Goal: Browse casually: Explore the website without a specific task or goal

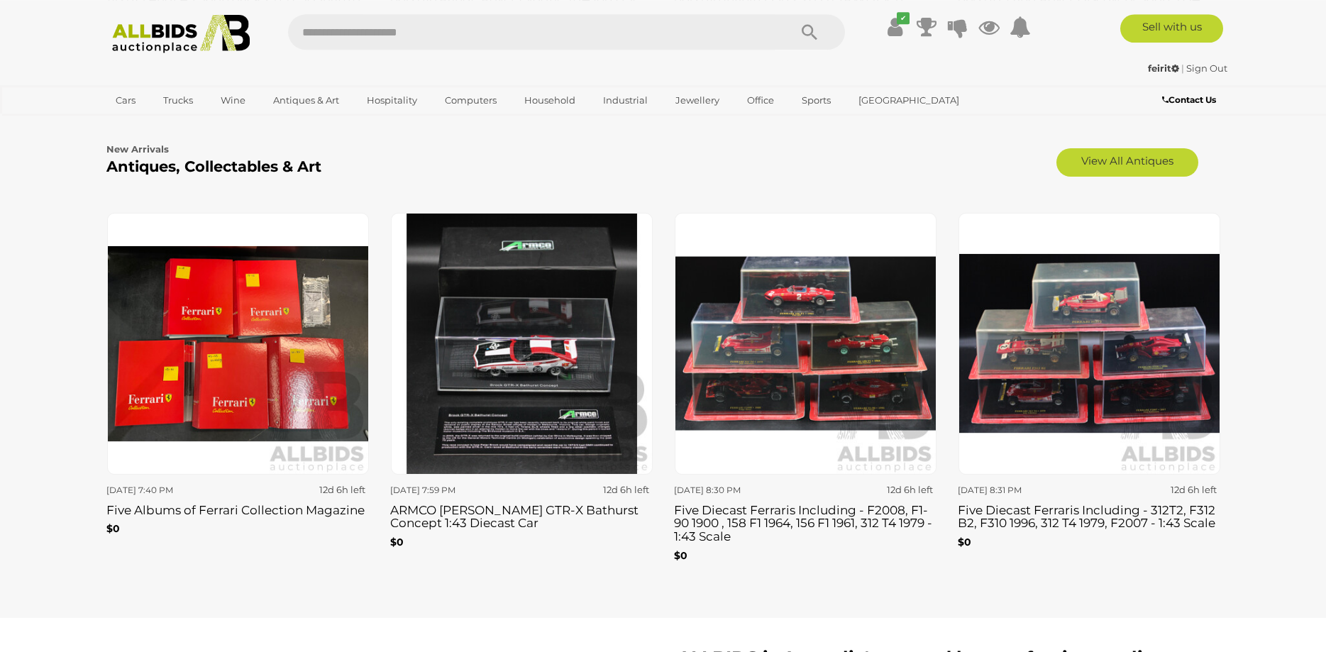
scroll to position [2317, 0]
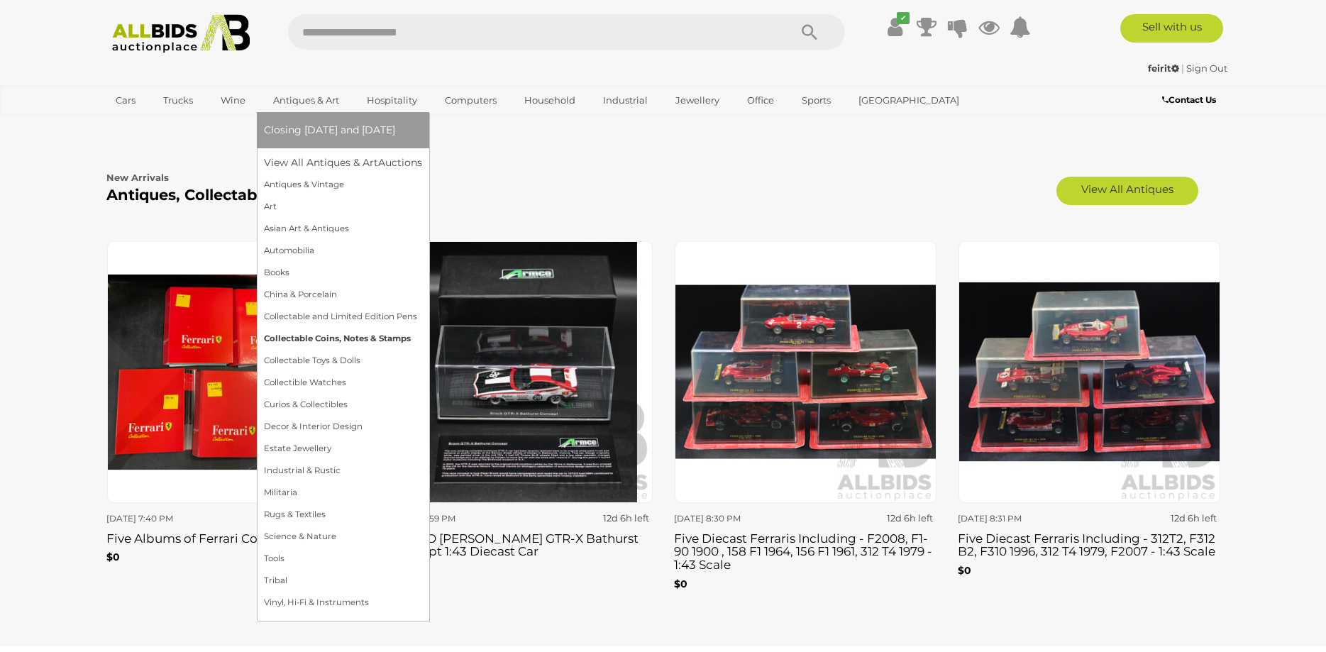
click at [341, 336] on link "Collectable Coins, Notes & Stamps" at bounding box center [343, 339] width 158 height 22
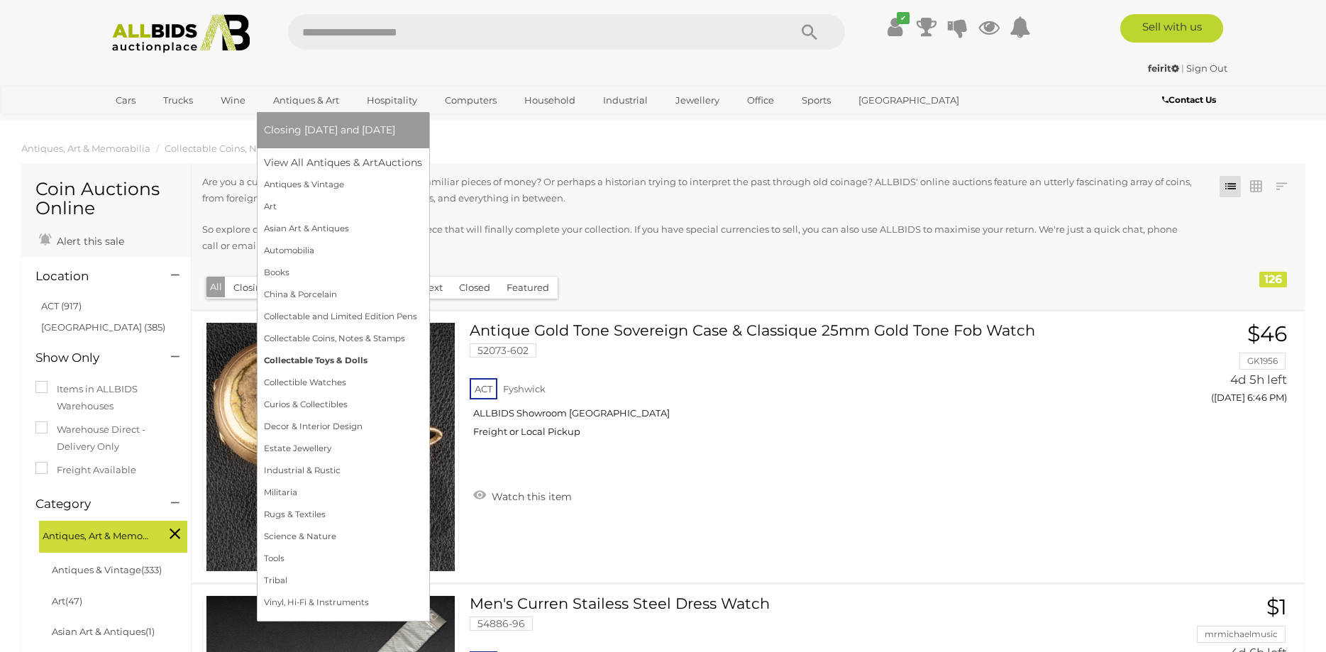
click at [327, 358] on link "Collectable Toys & Dolls" at bounding box center [343, 361] width 158 height 22
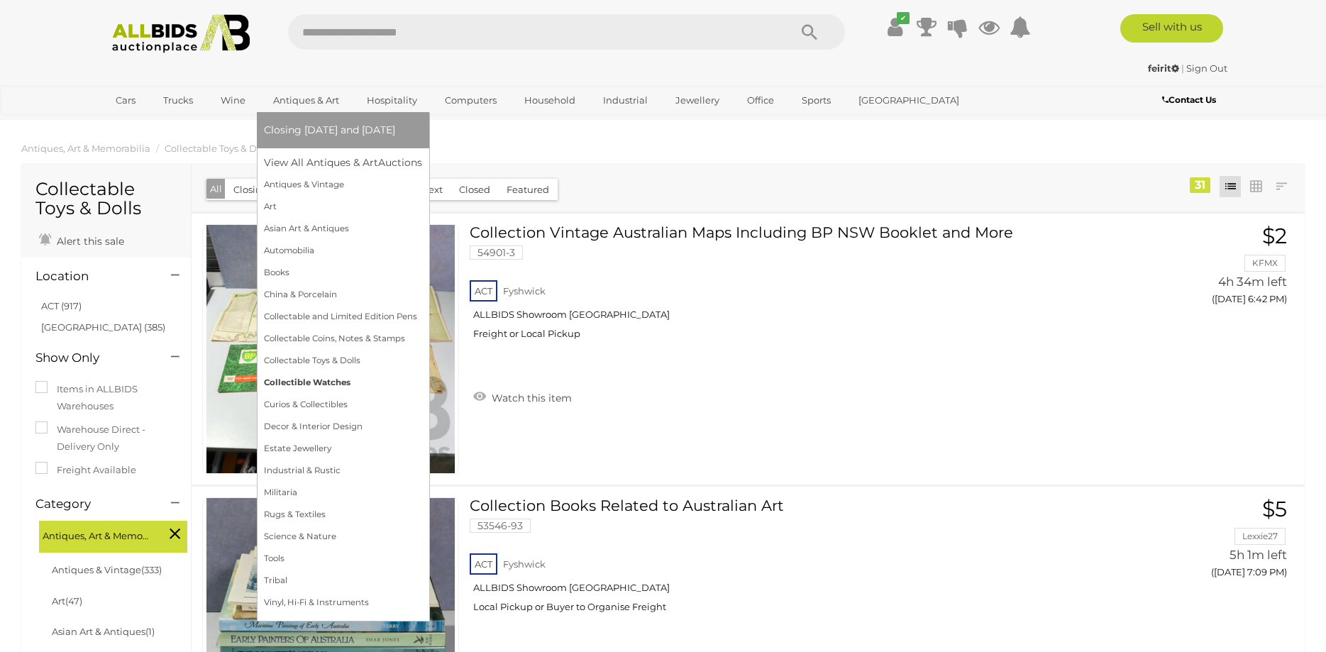
click at [305, 380] on link "Collectible Watches" at bounding box center [343, 383] width 158 height 22
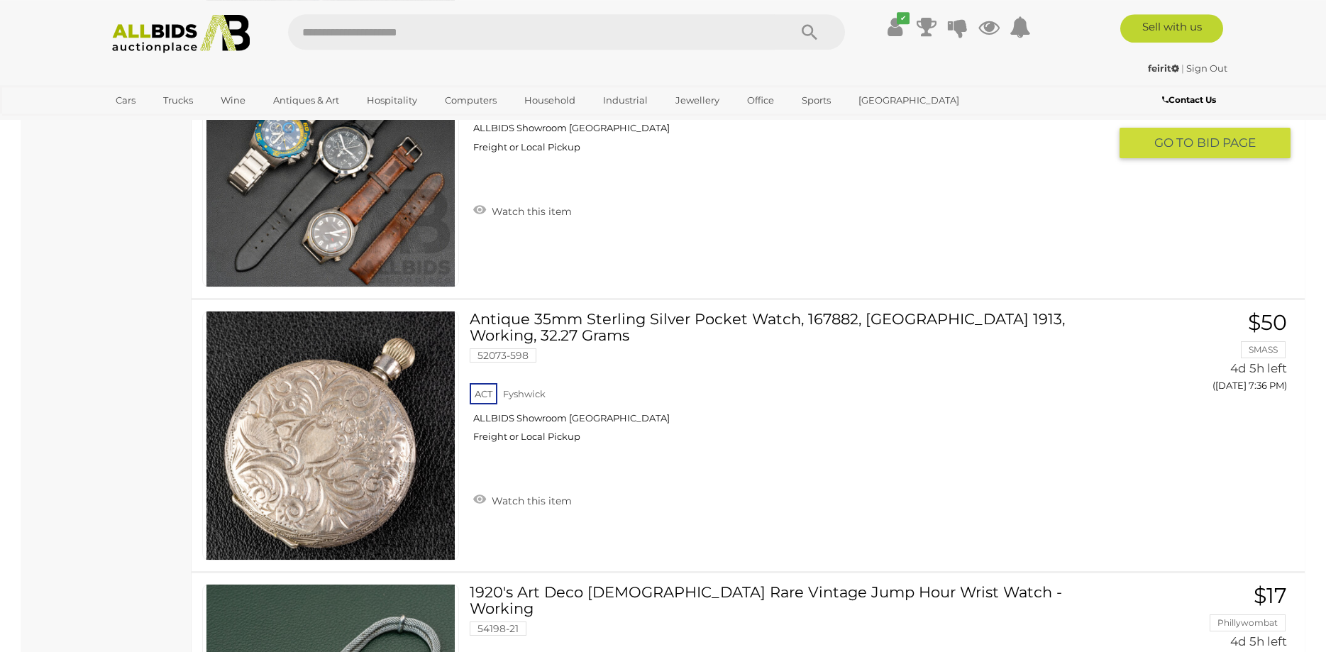
scroll to position [8687, 0]
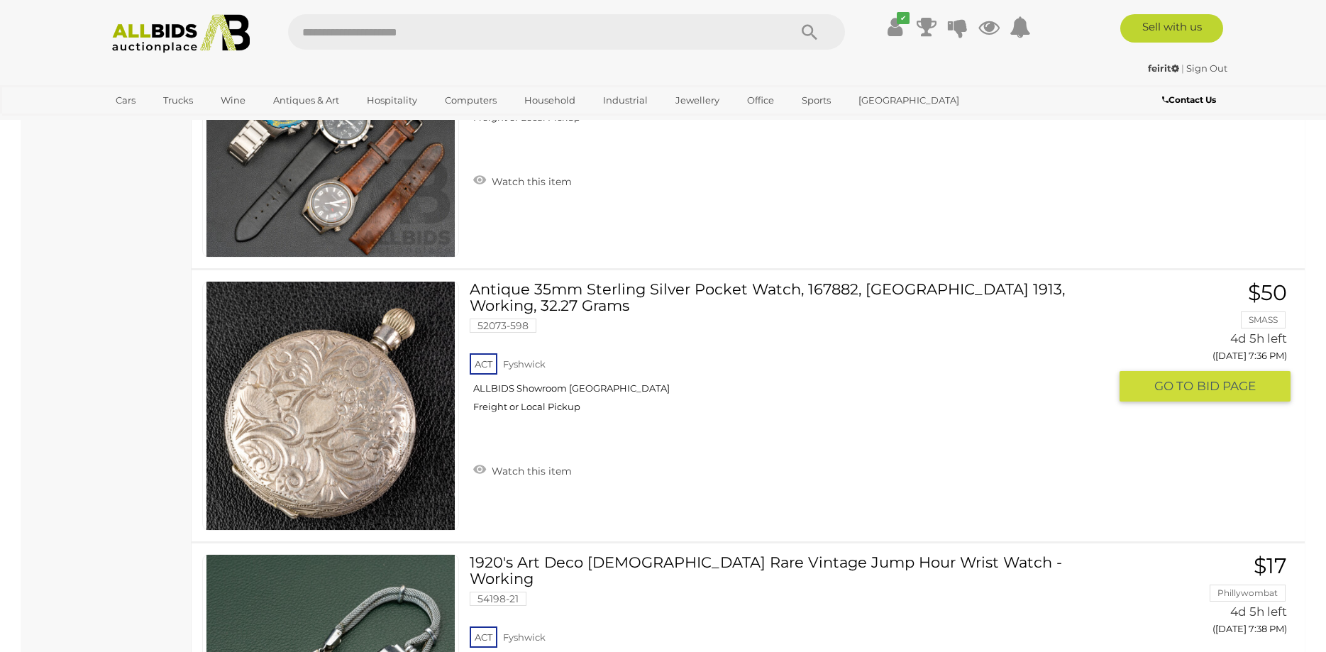
click at [630, 294] on link "Antique 35mm Sterling Silver Pocket Watch, 167882, London 1913, Working, 32.27 …" at bounding box center [794, 352] width 628 height 143
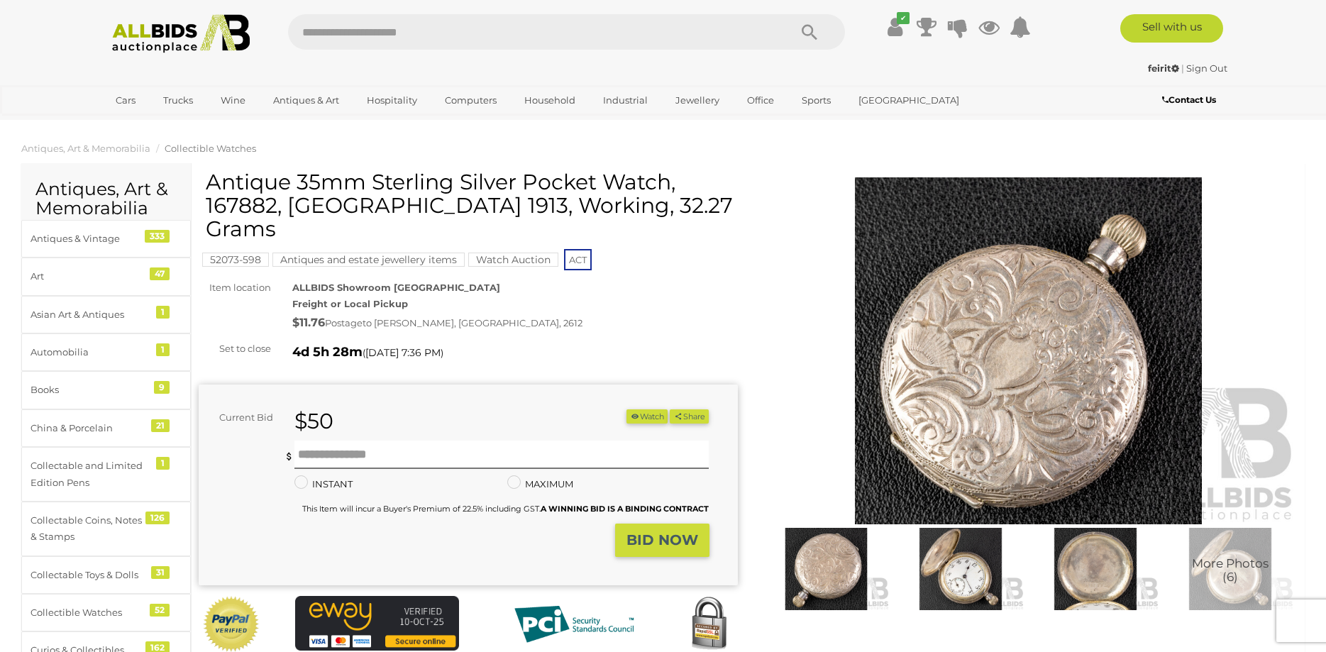
click at [969, 572] on img at bounding box center [961, 569] width 128 height 82
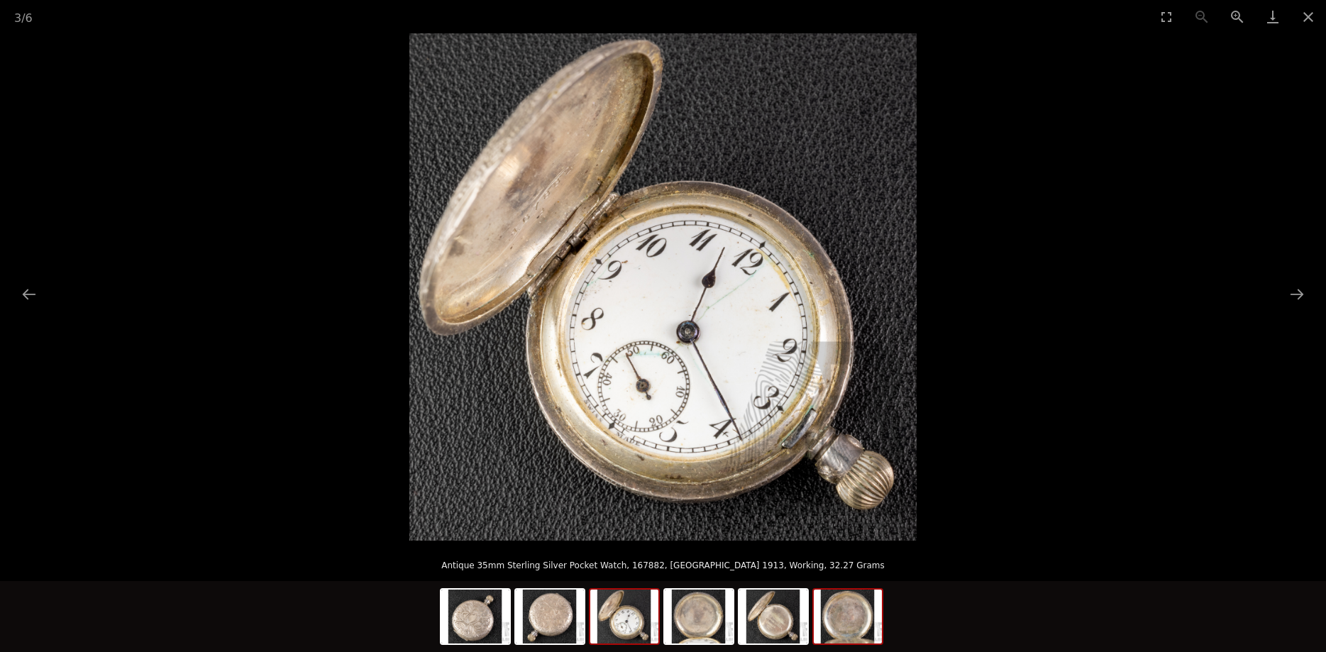
click at [845, 609] on img at bounding box center [848, 617] width 68 height 54
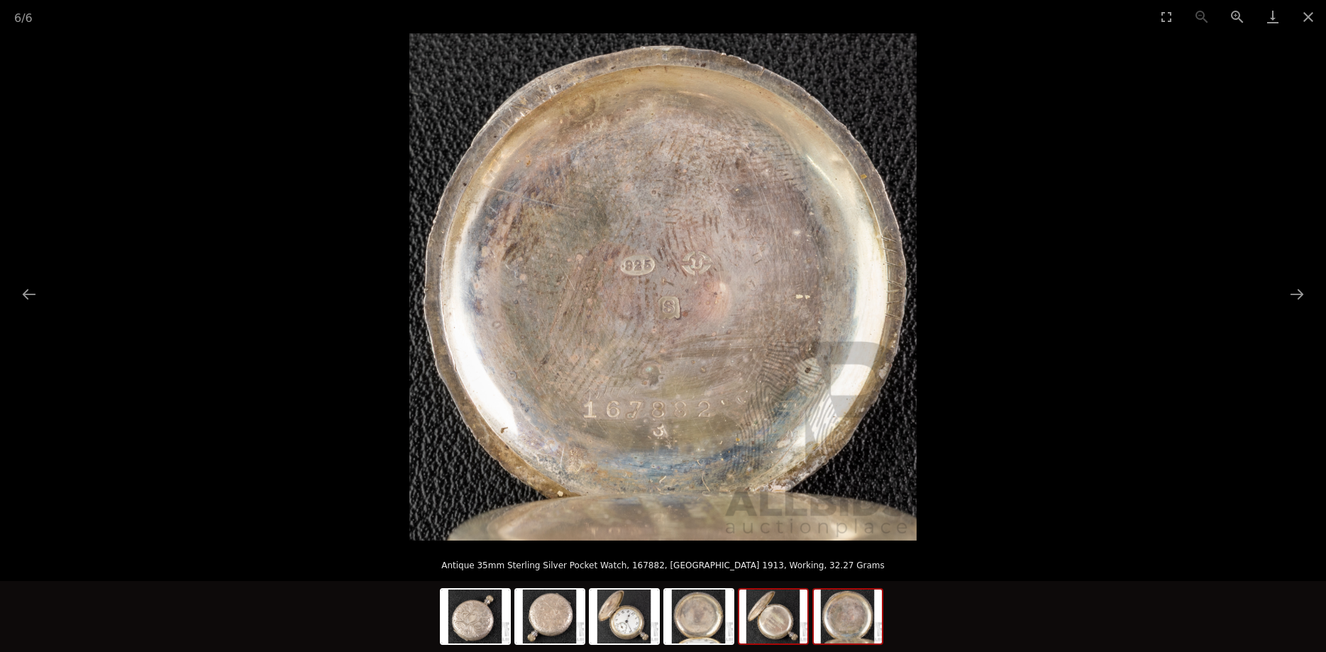
click at [770, 605] on img at bounding box center [774, 617] width 68 height 54
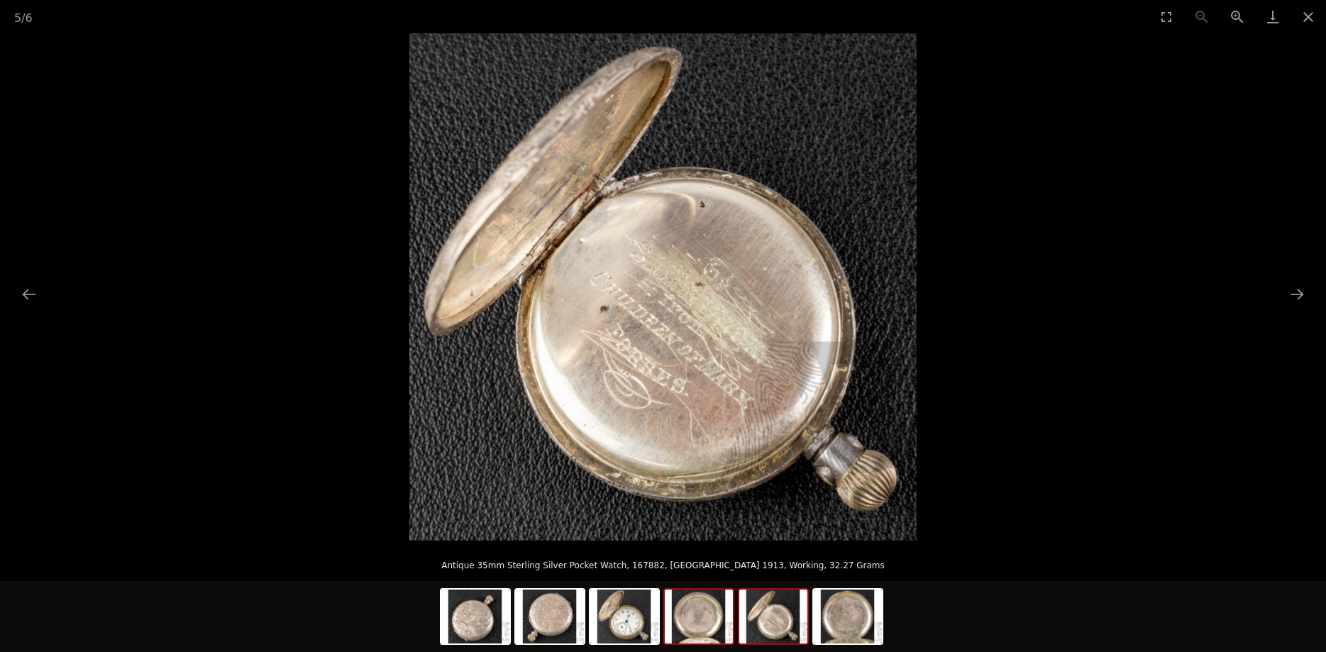
click at [698, 608] on img at bounding box center [699, 617] width 68 height 54
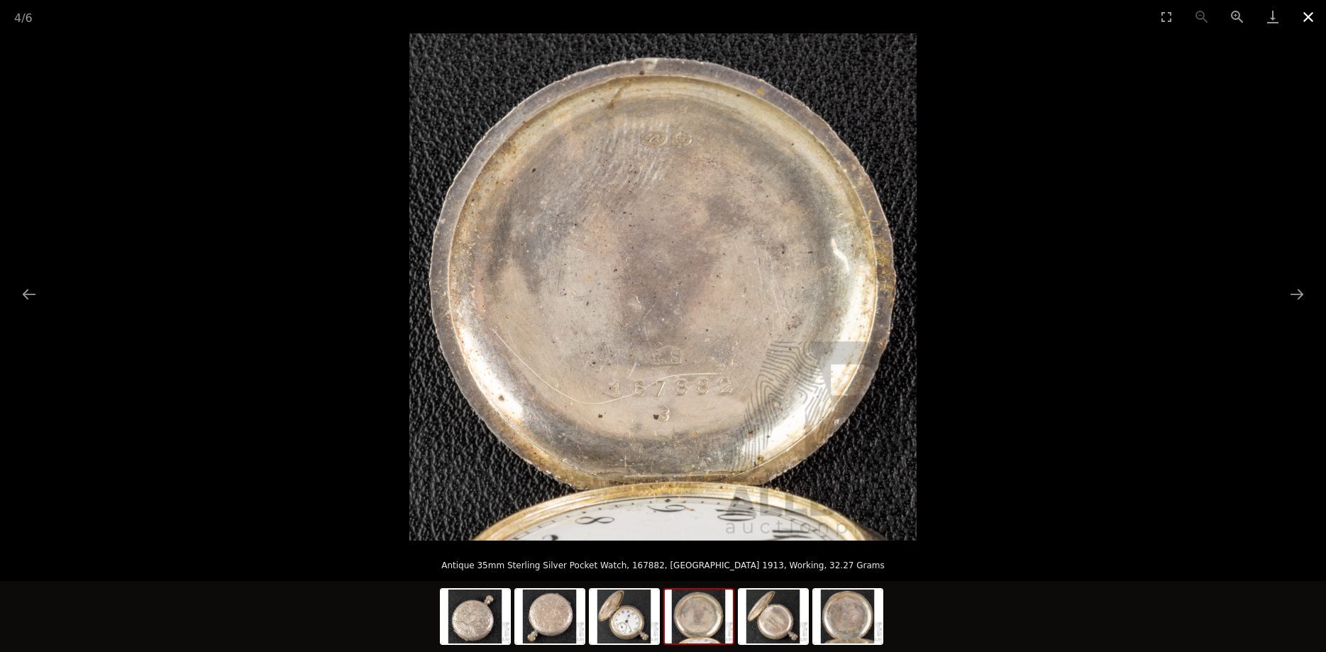
click at [1308, 20] on button "Close gallery" at bounding box center [1308, 16] width 35 height 33
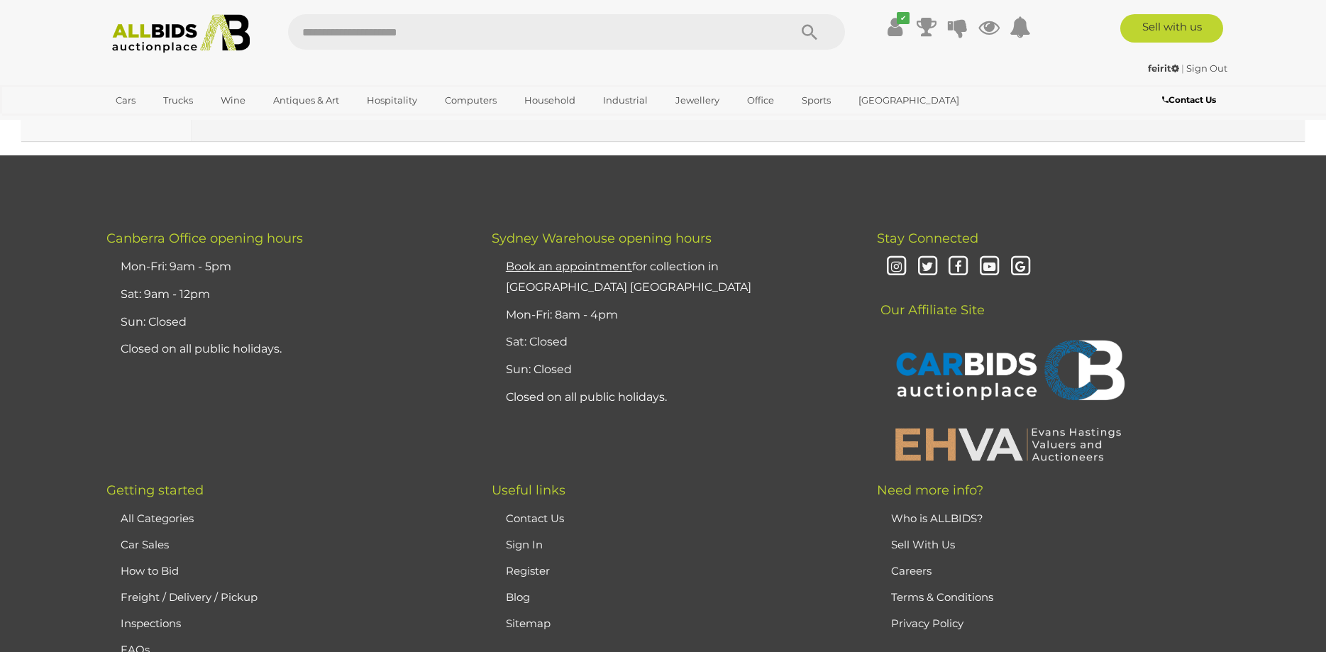
scroll to position [13516, 0]
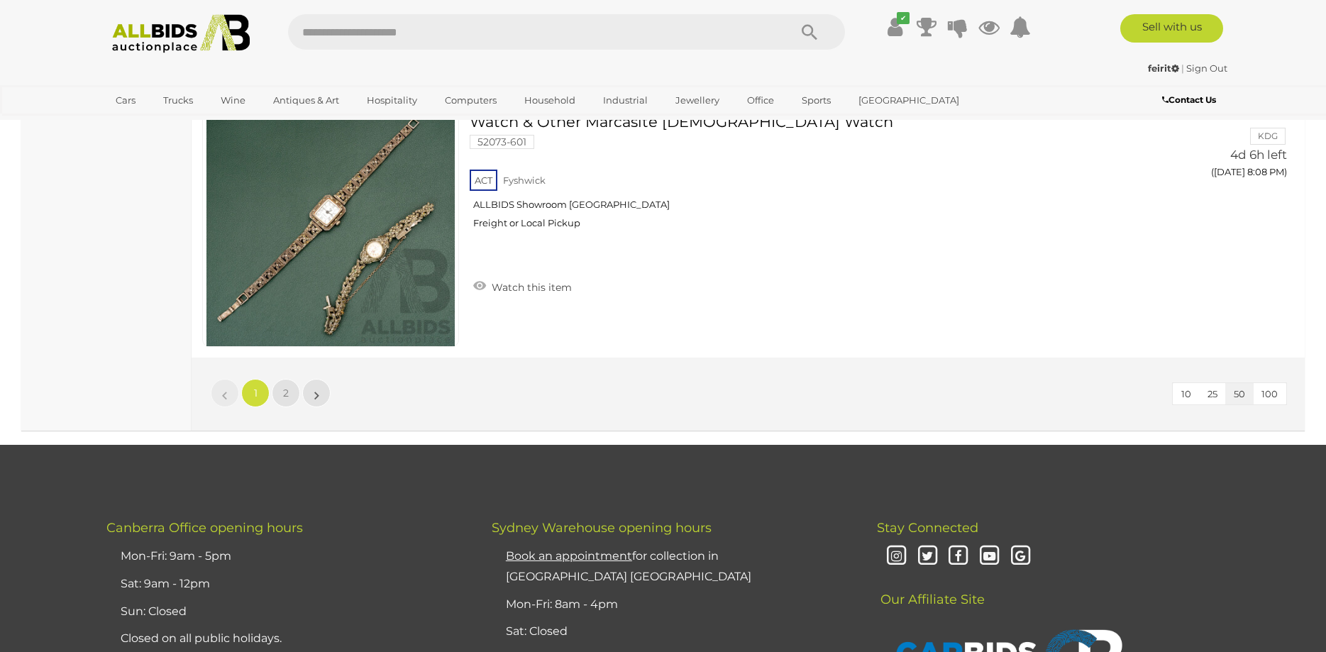
click at [317, 400] on li "»" at bounding box center [317, 393] width 28 height 28
click at [290, 397] on link "2" at bounding box center [286, 393] width 28 height 28
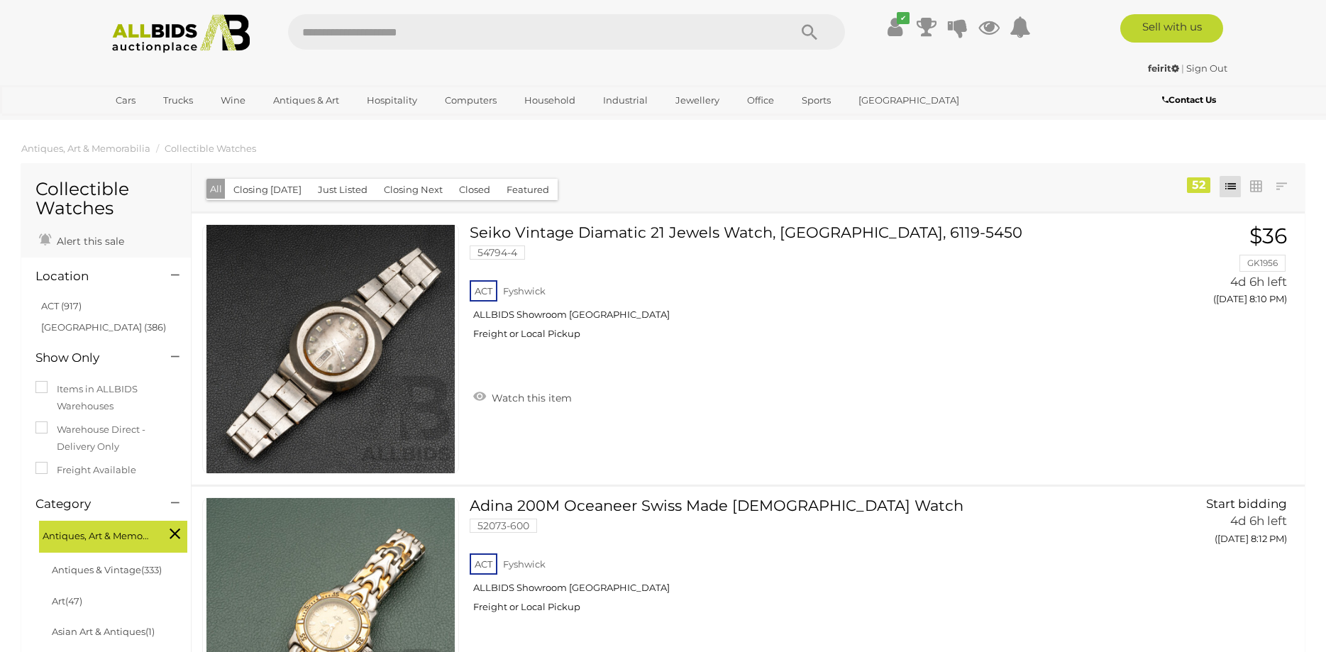
click at [476, 36] on input "text" at bounding box center [531, 31] width 487 height 35
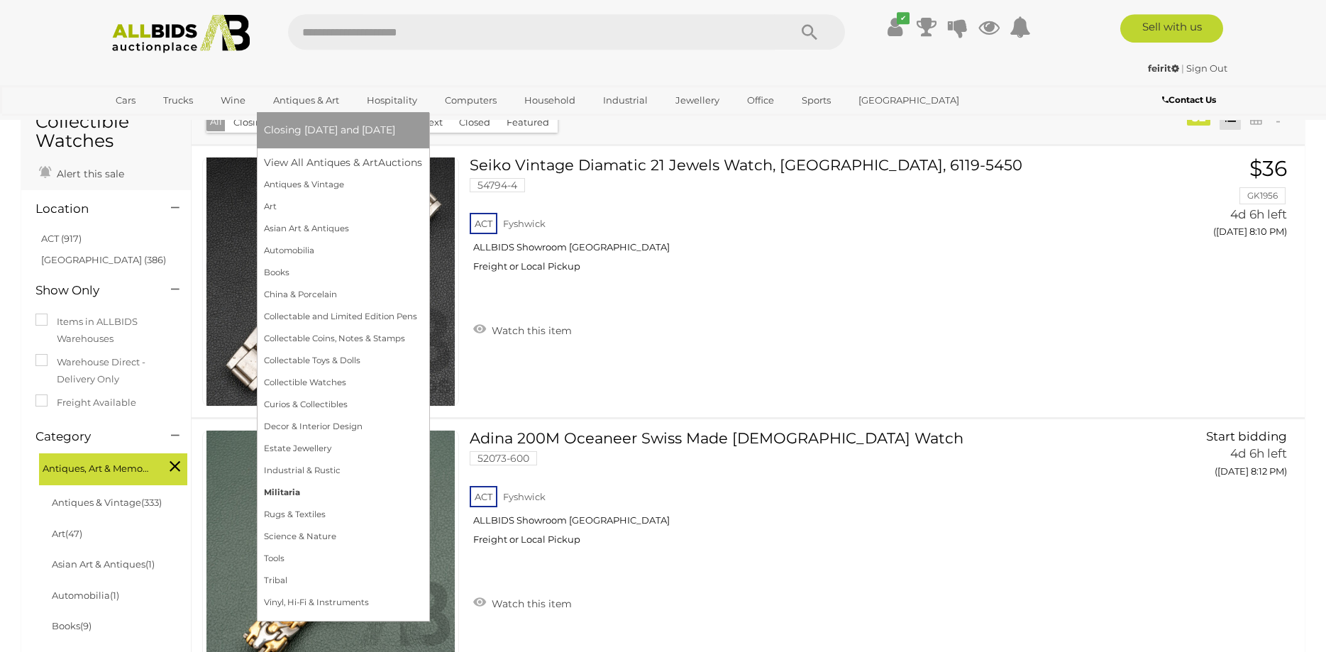
scroll to position [145, 0]
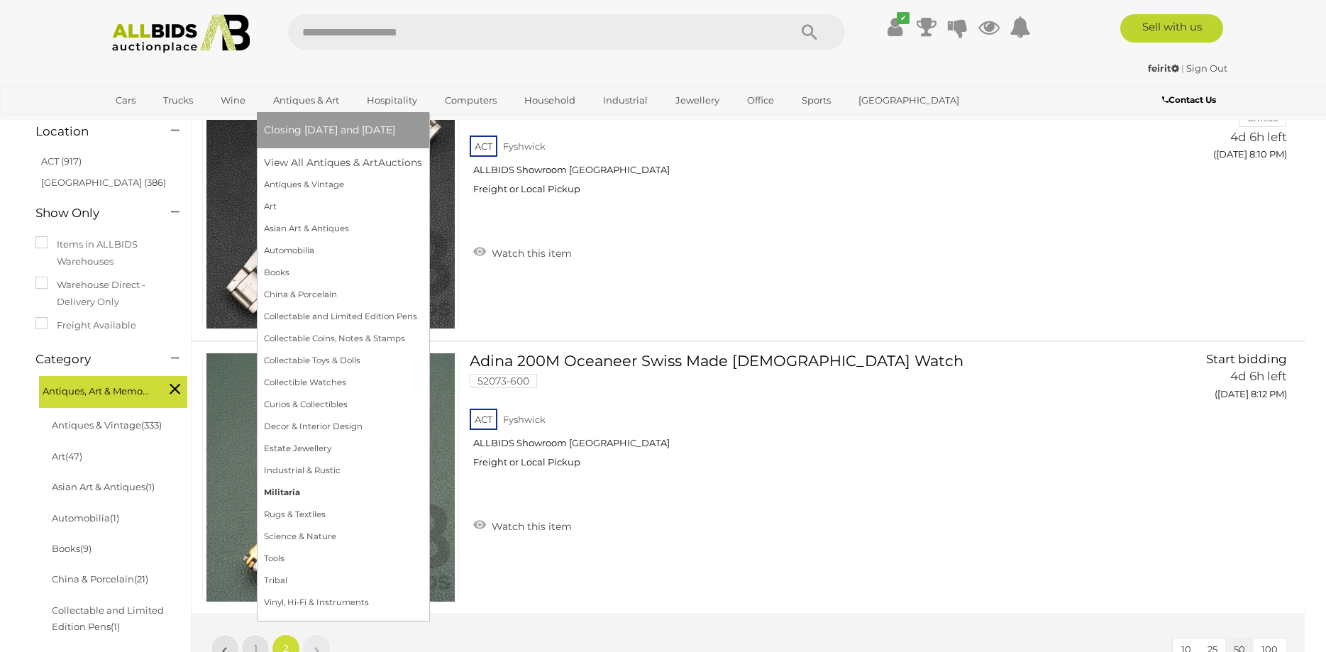
click at [282, 497] on link "Militaria" at bounding box center [343, 493] width 158 height 22
